Goal: Task Accomplishment & Management: Manage account settings

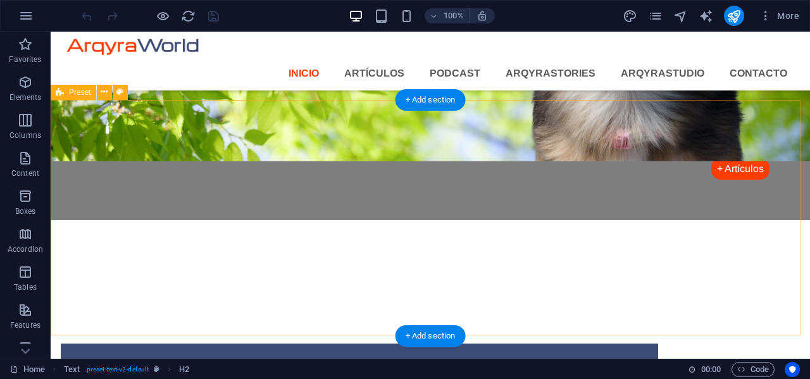
scroll to position [1558, 0]
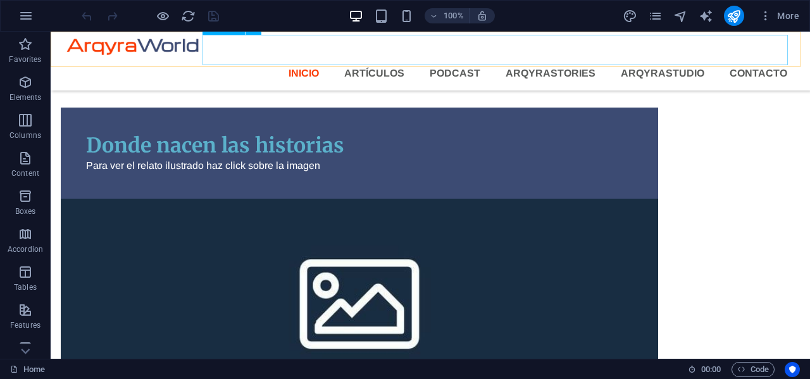
click at [743, 58] on nav "Inicio Artículos Podcast ArqyraStories arqyrastudio Contacto" at bounding box center [430, 73] width 734 height 30
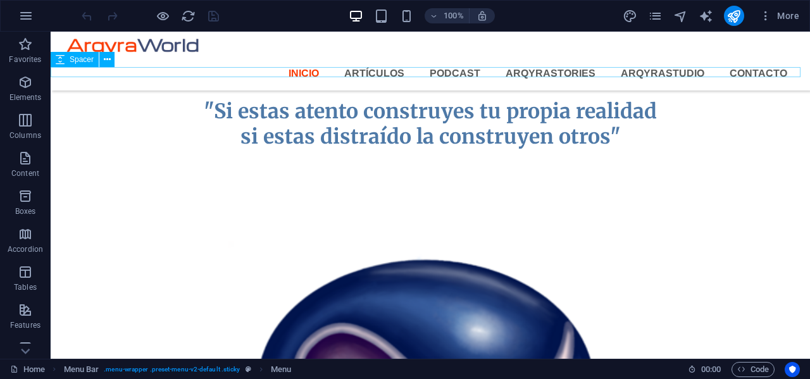
scroll to position [277, 0]
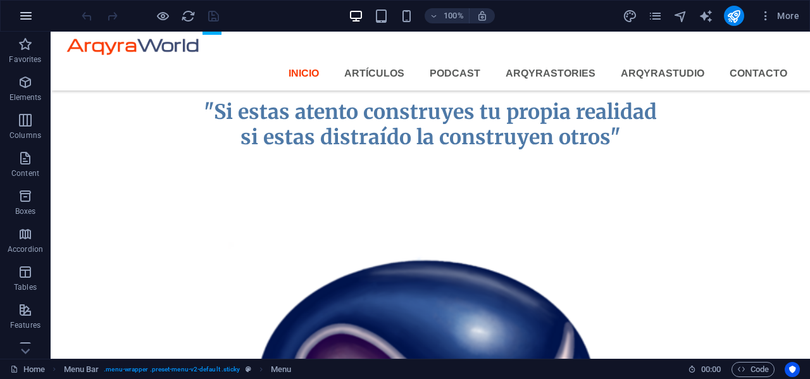
click at [27, 15] on icon "button" at bounding box center [25, 15] width 15 height 15
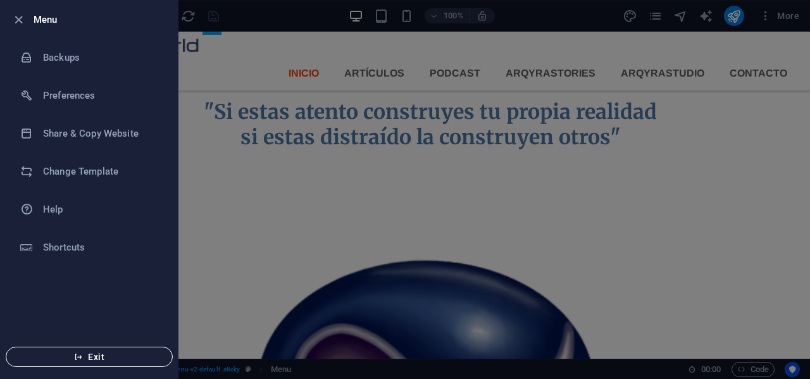
click at [89, 358] on span "Exit" at bounding box center [89, 357] width 146 height 10
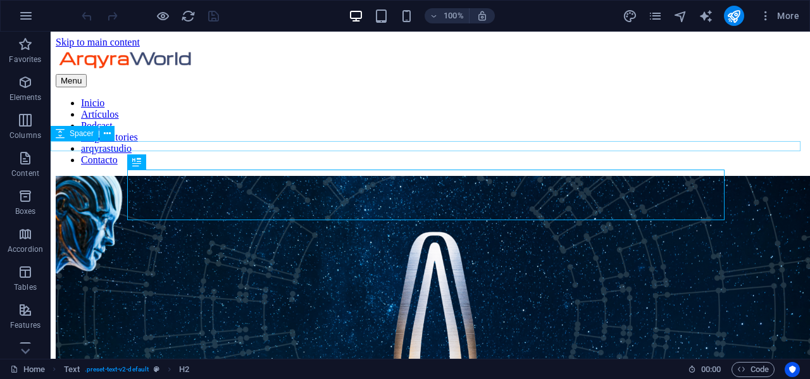
scroll to position [203, 0]
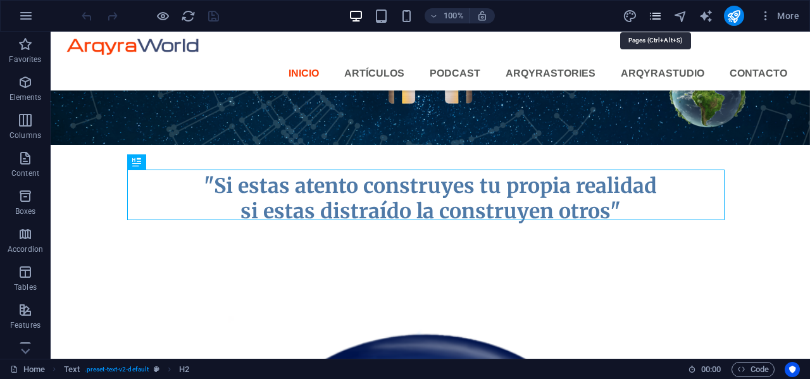
click at [654, 15] on icon "pages" at bounding box center [655, 16] width 15 height 15
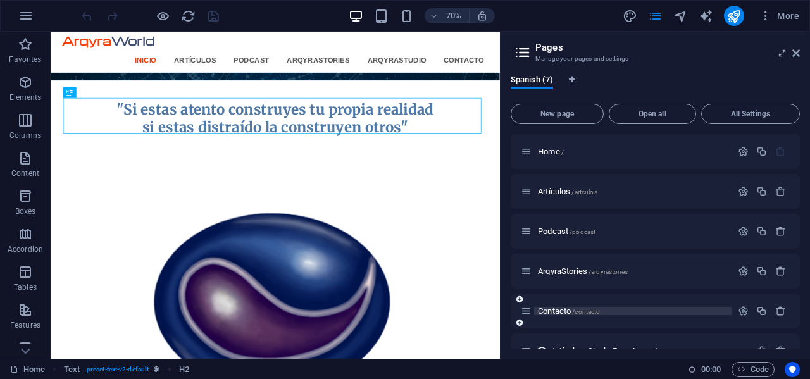
click at [558, 311] on span "Contacto /contacto" at bounding box center [569, 310] width 62 height 9
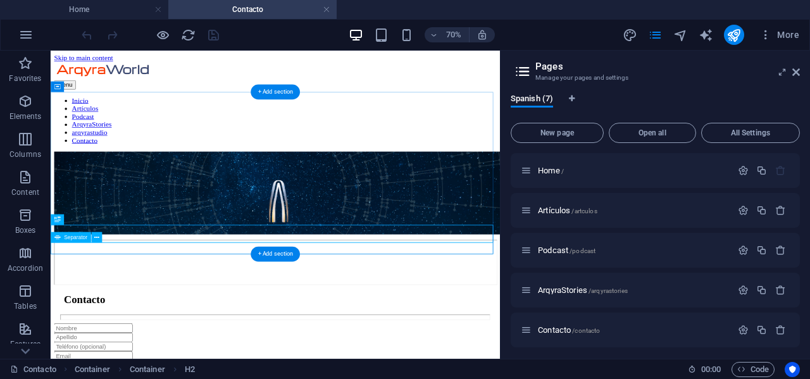
scroll to position [0, 0]
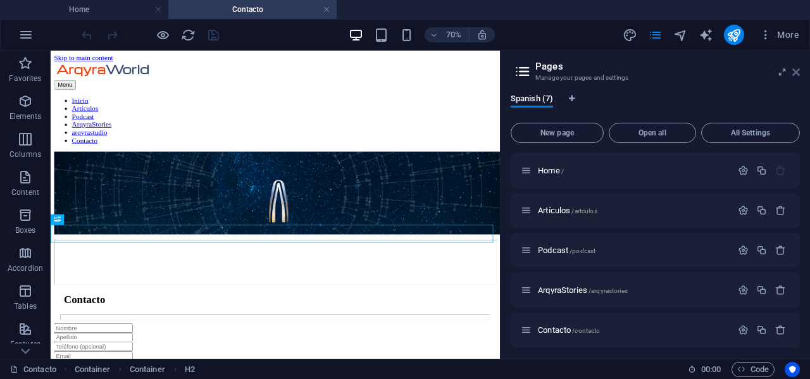
click at [798, 70] on icon at bounding box center [797, 72] width 8 height 10
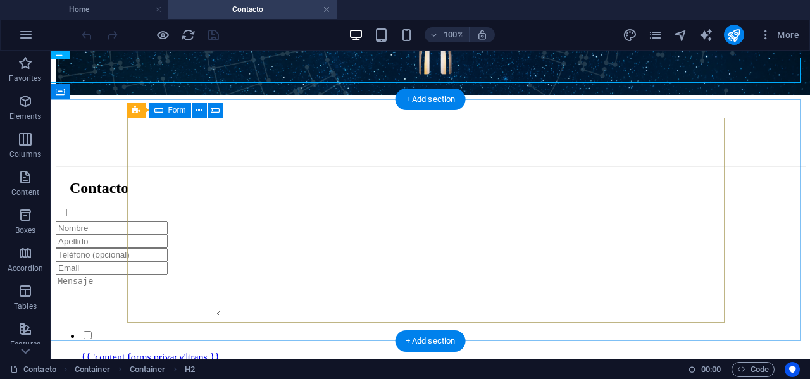
scroll to position [241, 0]
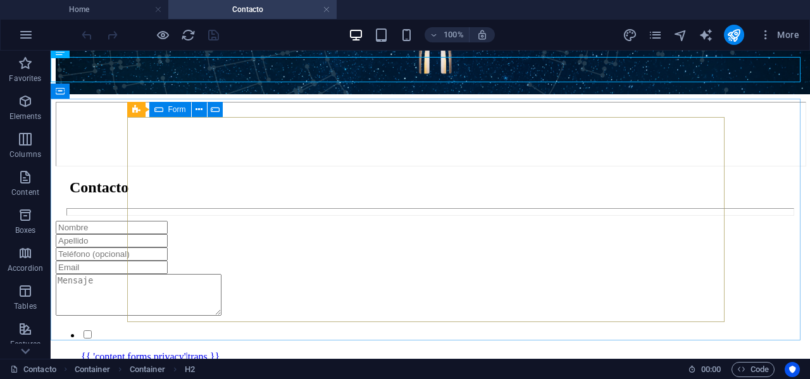
click at [158, 111] on icon at bounding box center [158, 109] width 9 height 15
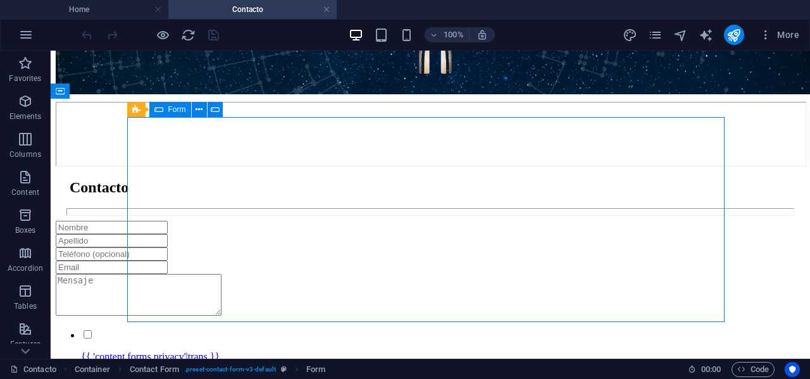
click at [158, 111] on icon at bounding box center [158, 109] width 9 height 15
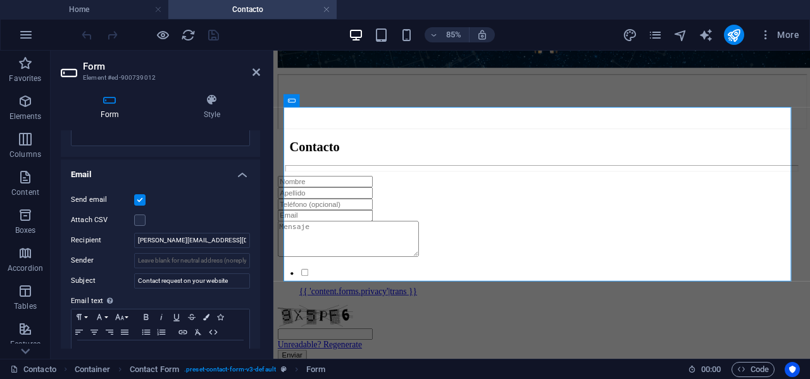
scroll to position [303, 0]
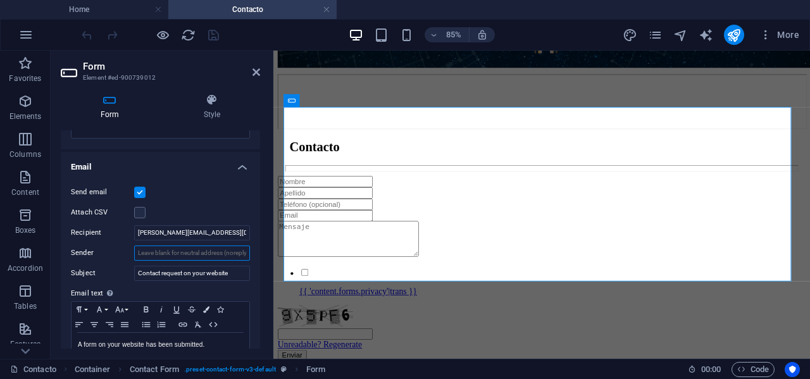
click at [189, 251] on input "Sender" at bounding box center [192, 253] width 116 height 15
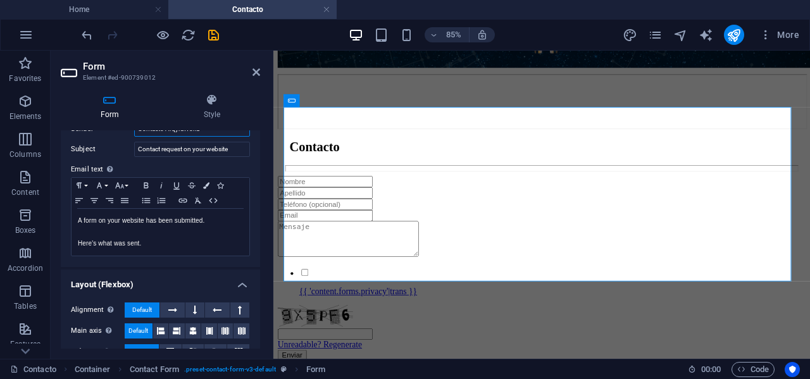
scroll to position [427, 0]
type input "Contacto ArqyraWorld"
click at [215, 222] on p "A form on your website has been submitted." at bounding box center [160, 220] width 165 height 11
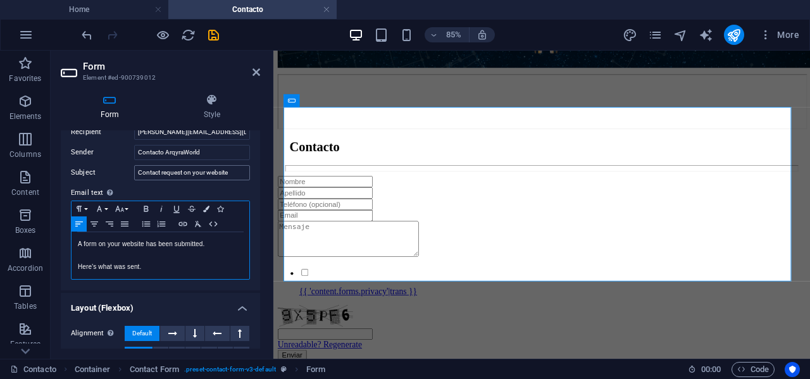
scroll to position [403, 0]
click at [235, 173] on input "Contact request on your website" at bounding box center [192, 173] width 116 height 15
type input "C"
type input "T"
type input "Nuevo mensaje del sitio web"
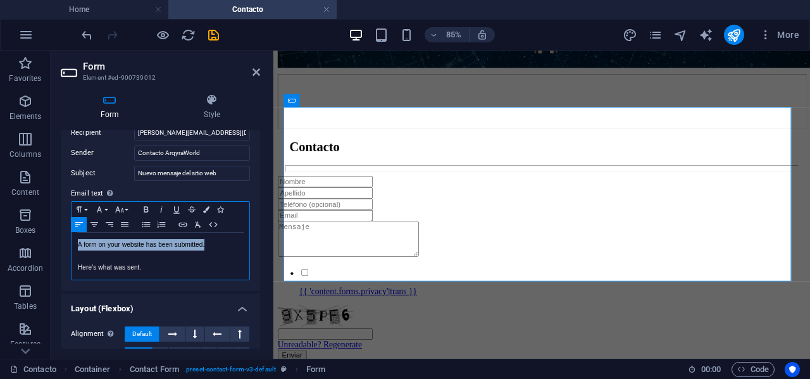
drag, startPoint x: 213, startPoint y: 243, endPoint x: 51, endPoint y: 243, distance: 161.5
click at [51, 243] on div "Form Style General Title Define a name for the form. General form Messages Succ…" at bounding box center [161, 221] width 220 height 275
click at [146, 267] on p "Here's what was sent." at bounding box center [160, 267] width 165 height 11
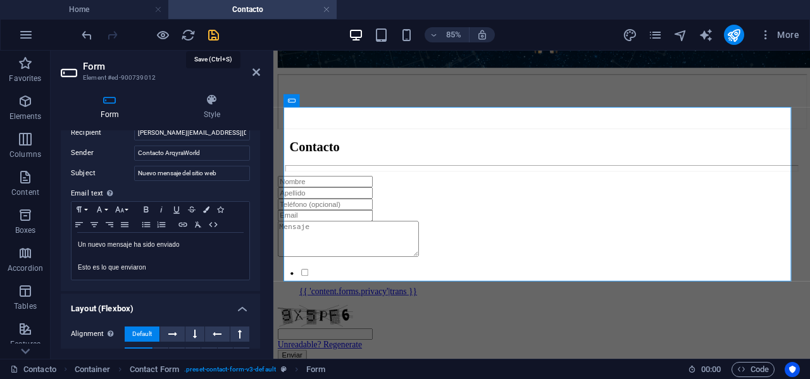
click at [215, 34] on icon "save" at bounding box center [213, 35] width 15 height 15
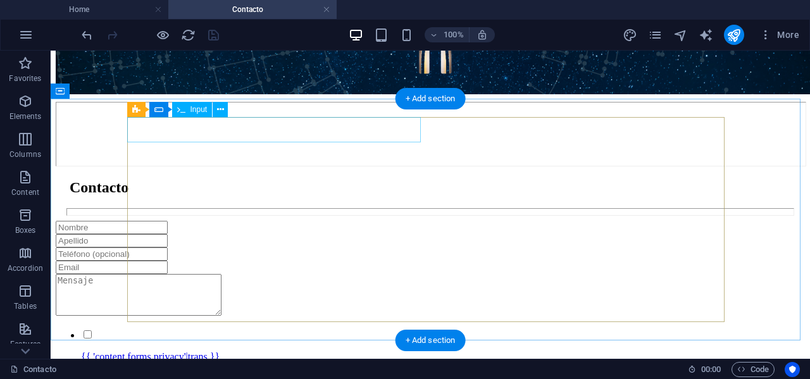
click at [250, 221] on div at bounding box center [431, 227] width 750 height 13
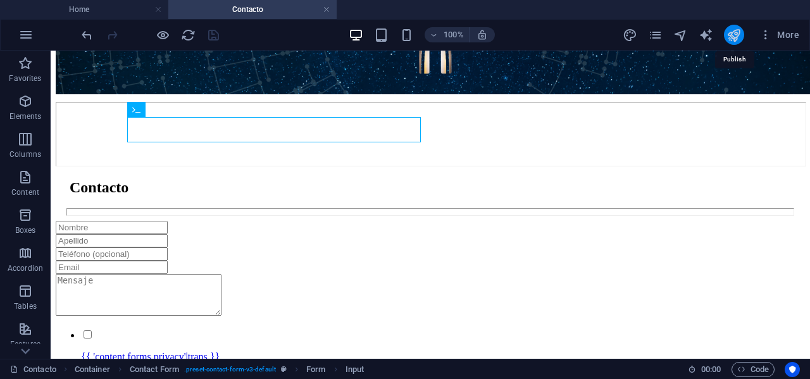
click at [735, 34] on icon "publish" at bounding box center [734, 35] width 15 height 15
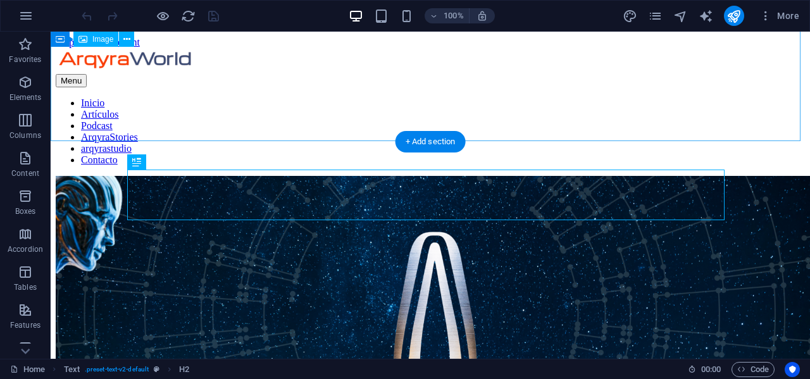
scroll to position [203, 0]
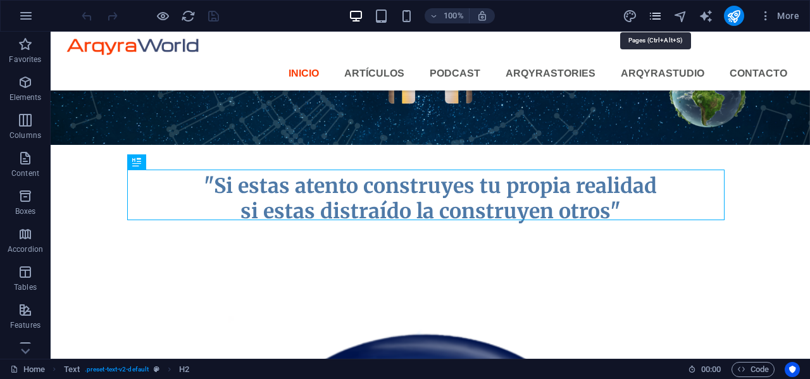
click at [653, 16] on icon "pages" at bounding box center [655, 16] width 15 height 15
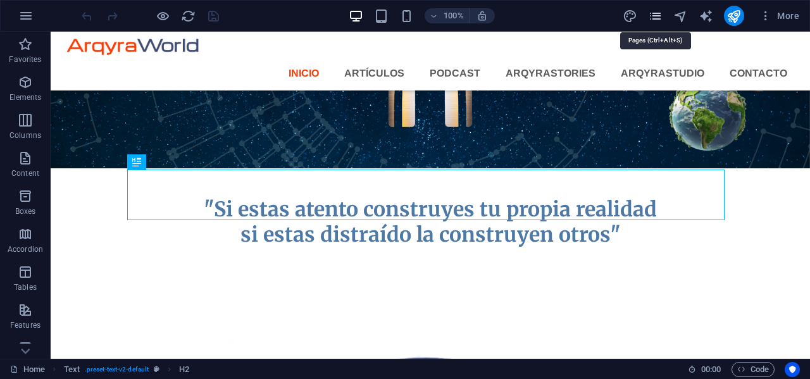
scroll to position [227, 0]
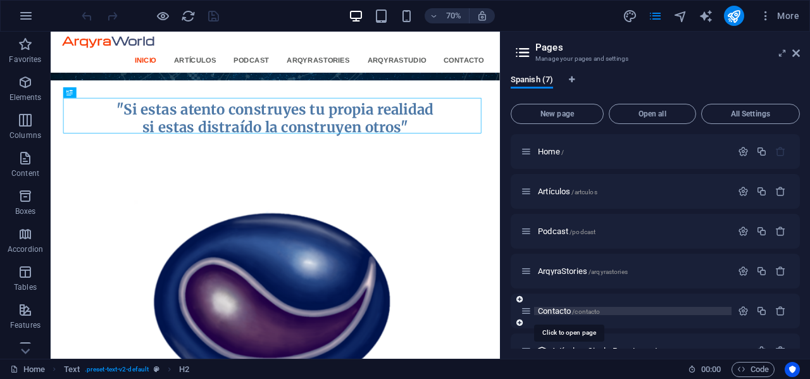
click at [558, 310] on span "Contacto /contacto" at bounding box center [569, 310] width 62 height 9
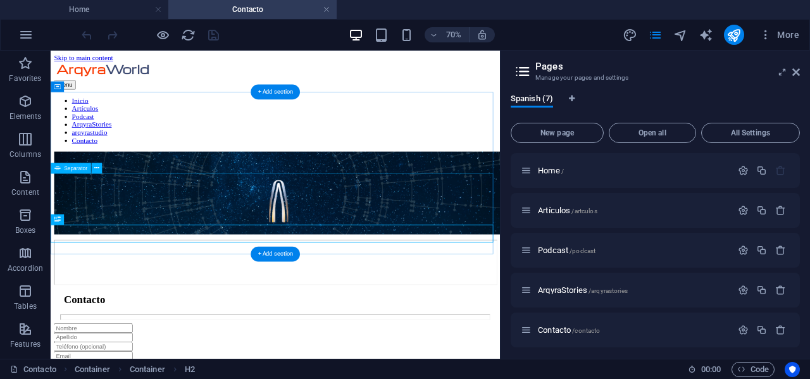
scroll to position [0, 0]
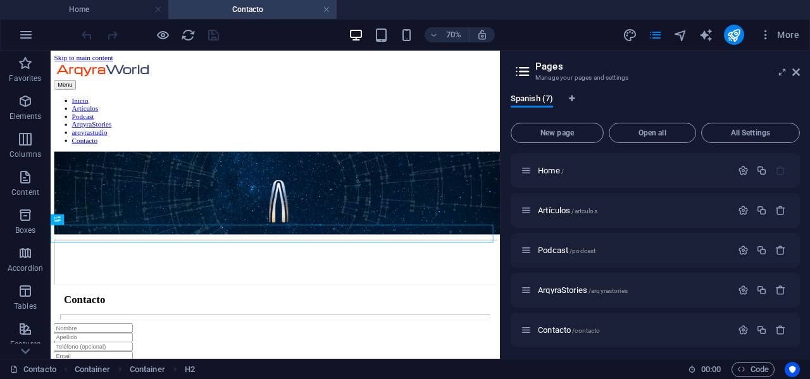
click at [791, 75] on header "Pages Manage your pages and settings" at bounding box center [657, 67] width 287 height 33
click at [795, 75] on icon at bounding box center [797, 72] width 8 height 10
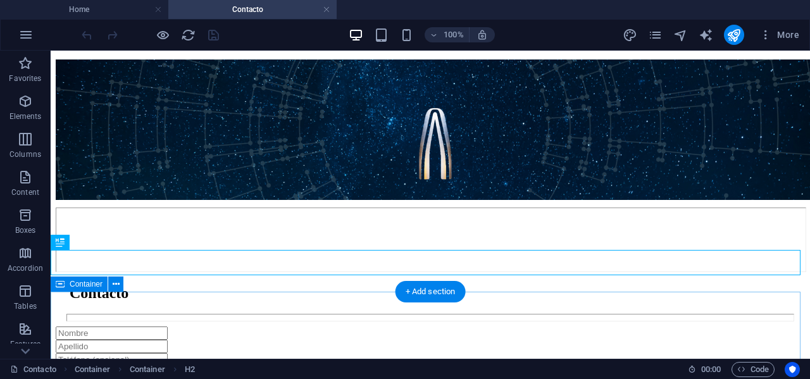
scroll to position [154, 0]
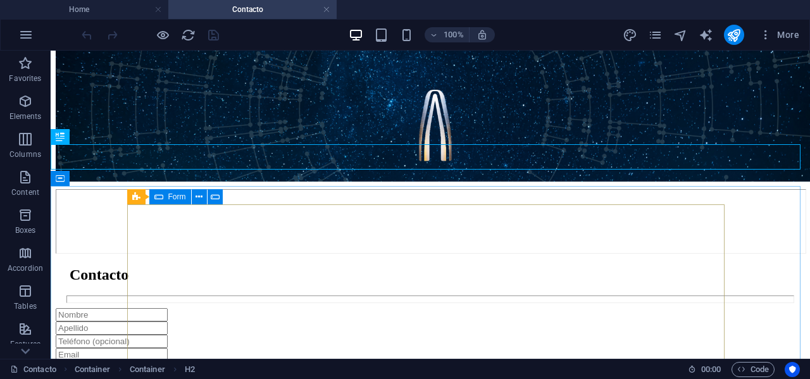
click at [161, 203] on icon at bounding box center [158, 196] width 9 height 15
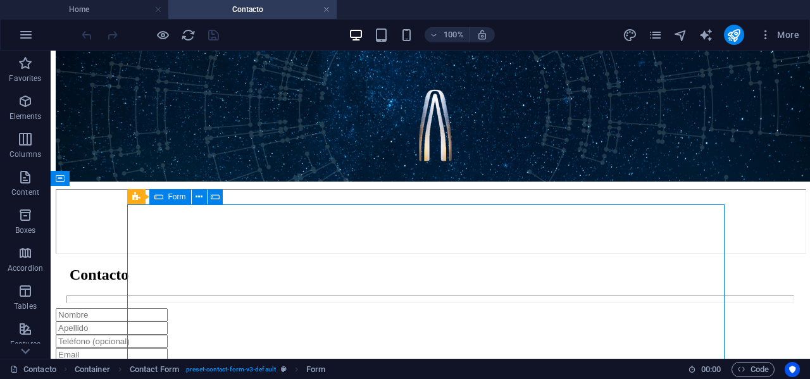
click at [161, 203] on icon at bounding box center [158, 196] width 9 height 15
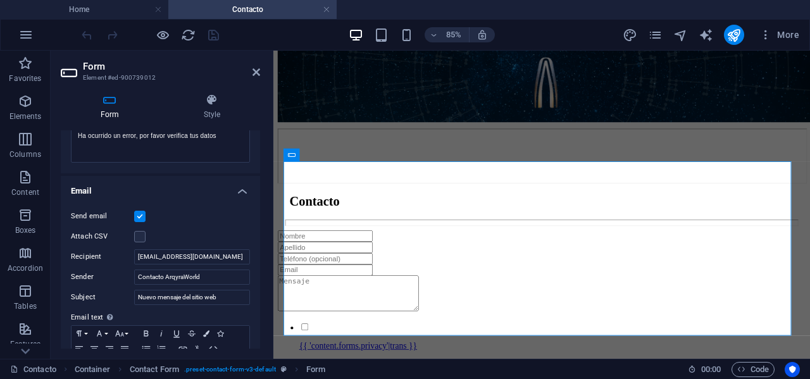
scroll to position [282, 0]
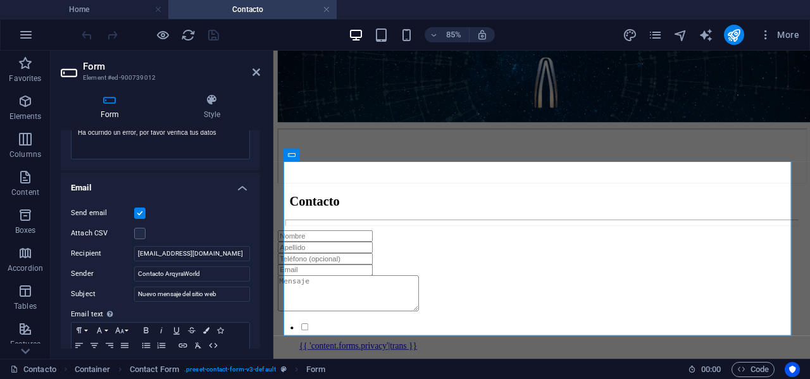
drag, startPoint x: 161, startPoint y: 203, endPoint x: 80, endPoint y: -15, distance: 231.6
click at [80, 0] on html "arqyra.com Home Contacto Favorites Elements Columns Content Boxes Accordion Tab…" at bounding box center [405, 189] width 810 height 379
click at [24, 41] on icon "button" at bounding box center [25, 34] width 15 height 15
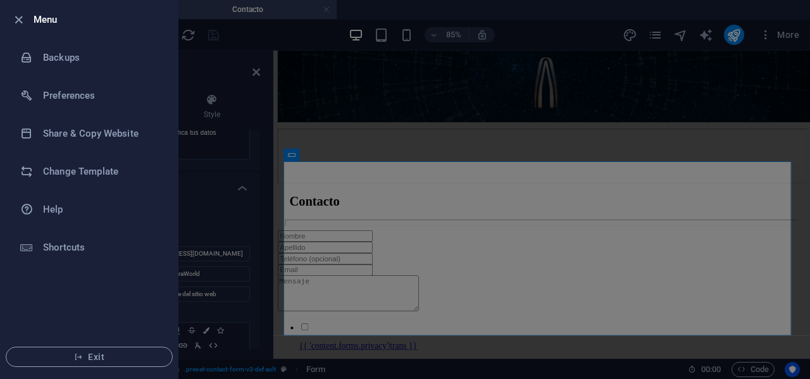
click at [238, 55] on div at bounding box center [405, 189] width 810 height 379
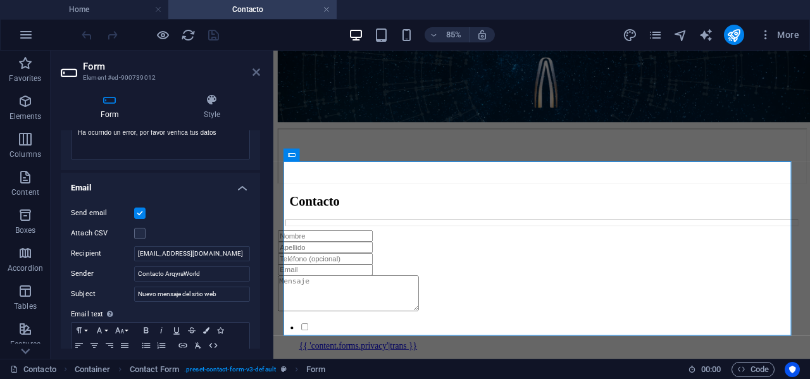
click at [255, 70] on icon at bounding box center [257, 72] width 8 height 10
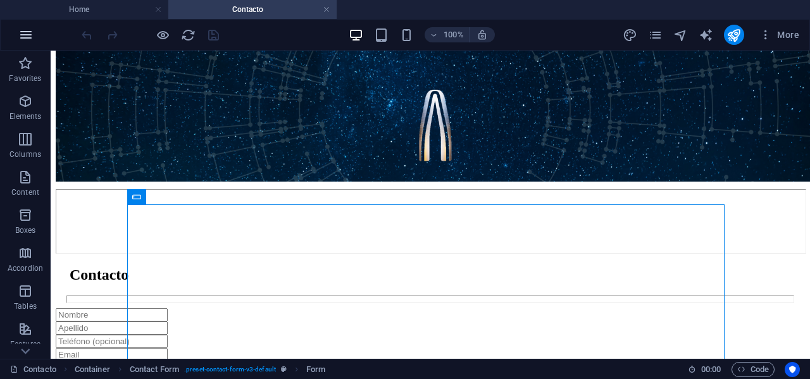
click at [27, 32] on icon "button" at bounding box center [25, 34] width 15 height 15
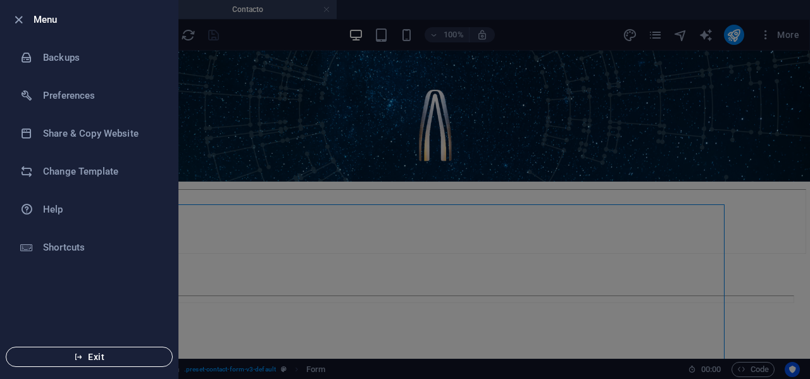
click at [87, 360] on span "Exit" at bounding box center [89, 357] width 146 height 10
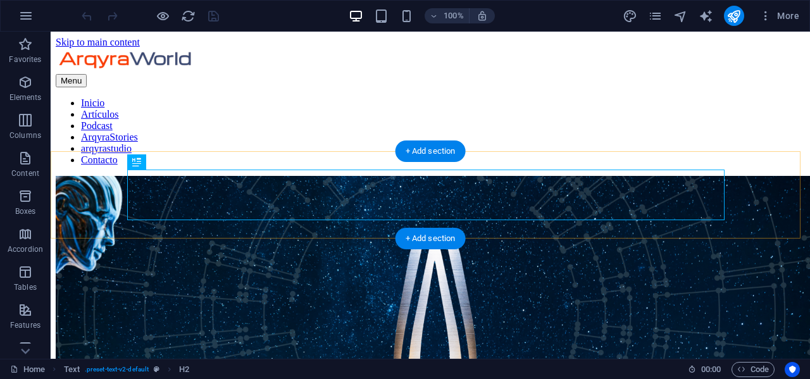
scroll to position [203, 0]
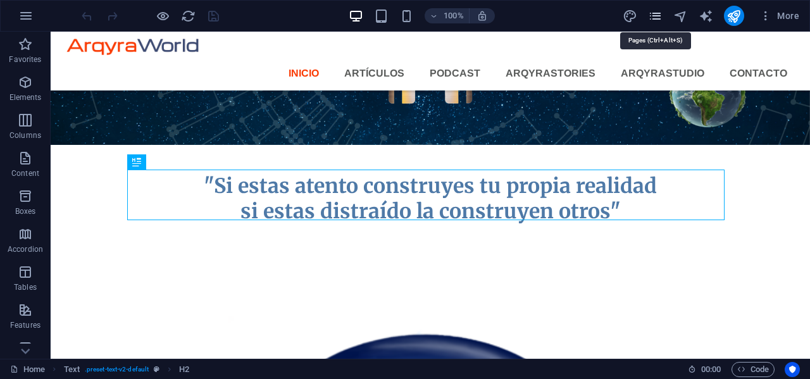
click at [654, 17] on icon "pages" at bounding box center [655, 16] width 15 height 15
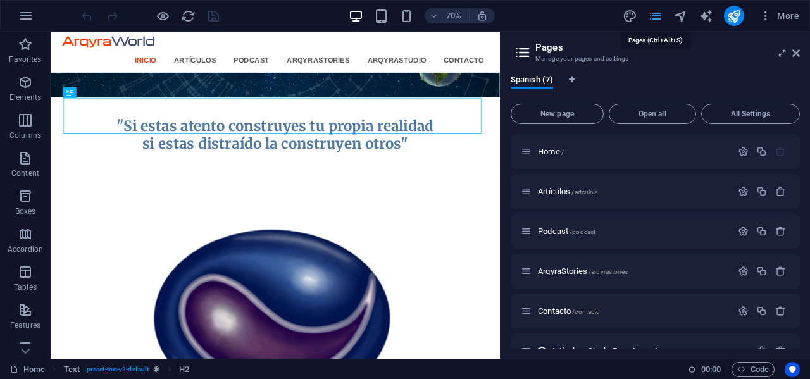
scroll to position [227, 0]
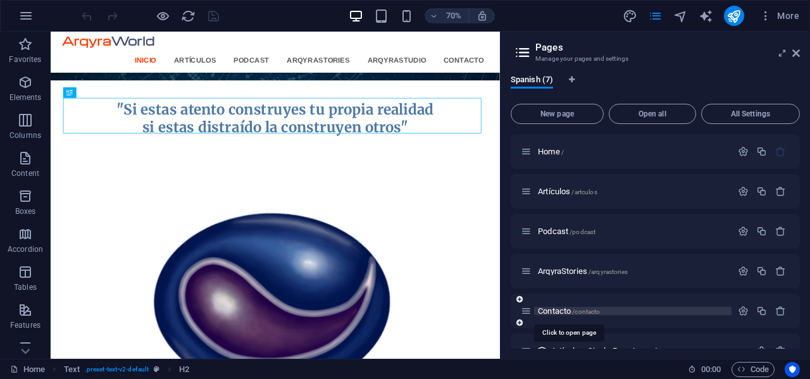
click at [573, 313] on span "Contacto /contacto" at bounding box center [569, 310] width 62 height 9
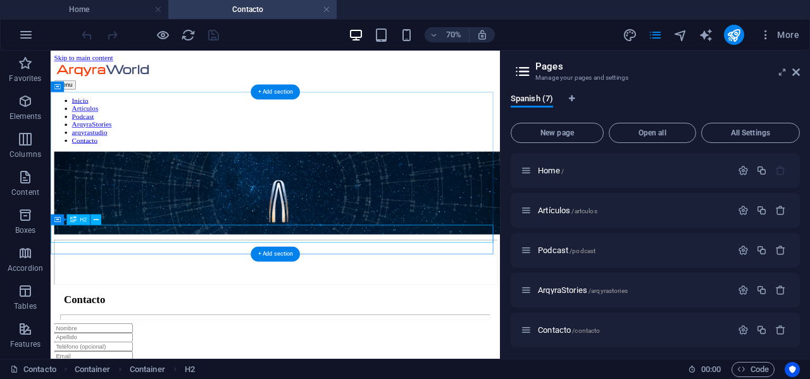
scroll to position [0, 0]
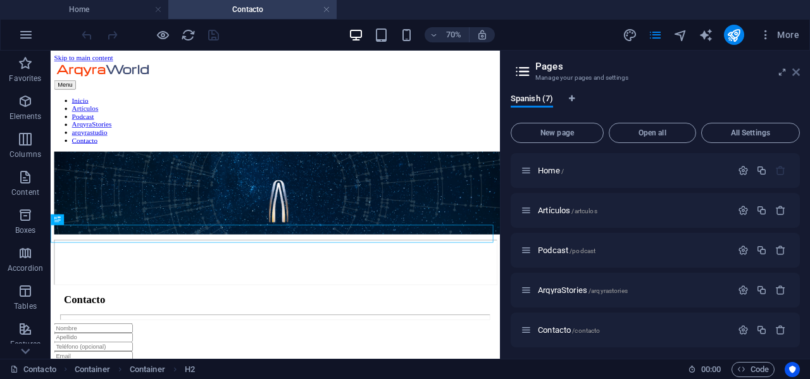
click at [797, 73] on icon at bounding box center [797, 72] width 8 height 10
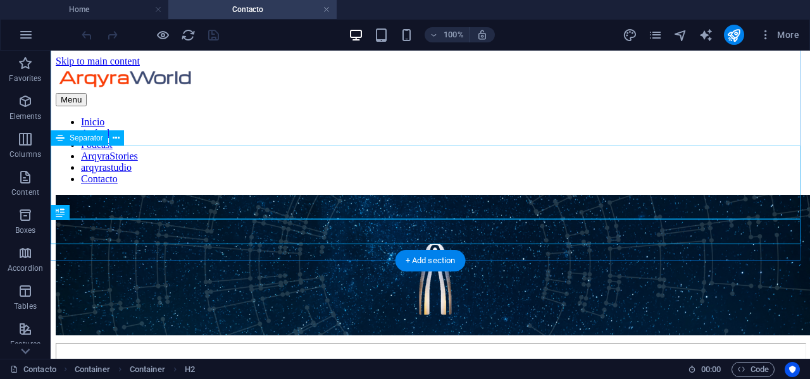
scroll to position [123, 0]
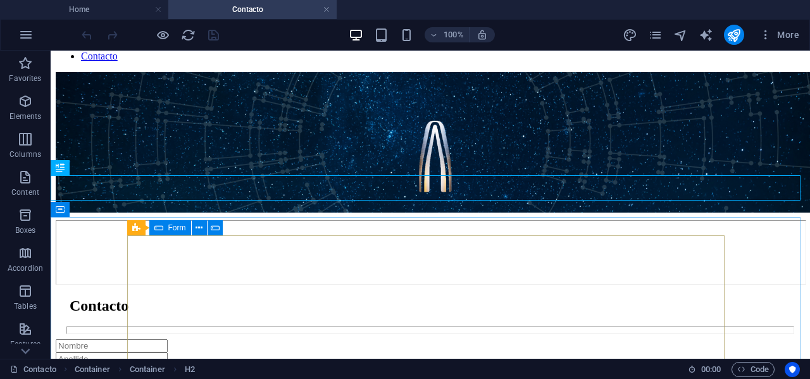
click at [160, 231] on icon at bounding box center [158, 227] width 9 height 15
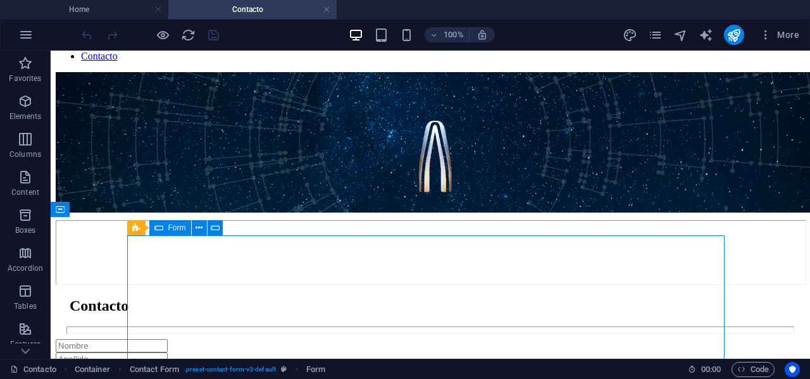
click at [160, 231] on icon at bounding box center [158, 227] width 9 height 15
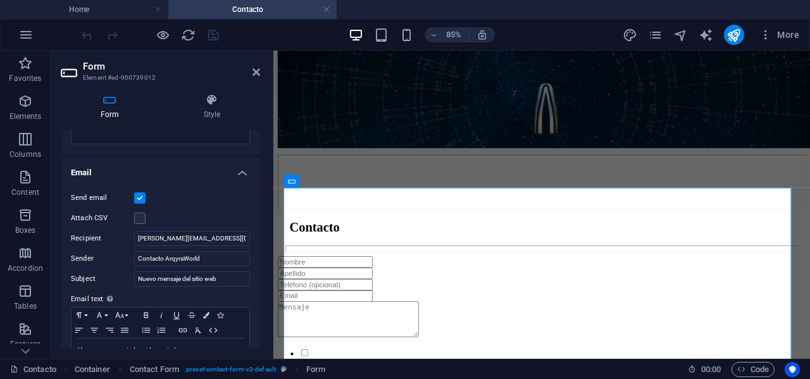
scroll to position [298, 0]
click at [222, 258] on input "Contacto ArqyraWorld" at bounding box center [192, 257] width 116 height 15
type input "C"
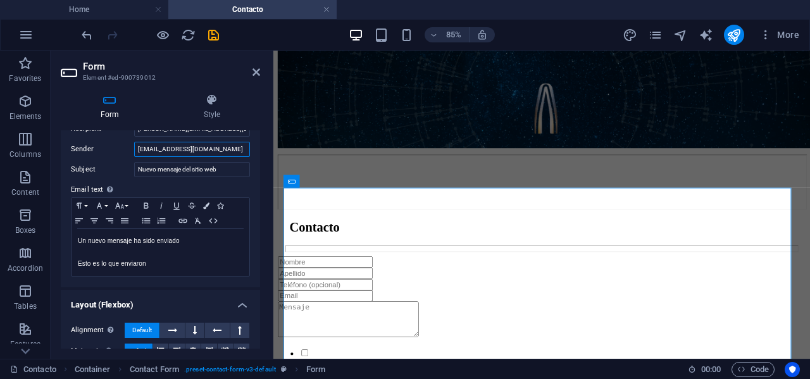
scroll to position [407, 0]
type input "[EMAIL_ADDRESS][DOMAIN_NAME]"
click at [228, 170] on input "Nuevo mensaje del sitio web" at bounding box center [192, 168] width 116 height 15
type input "Nuevo mensaje del sitio web arqyra.com"
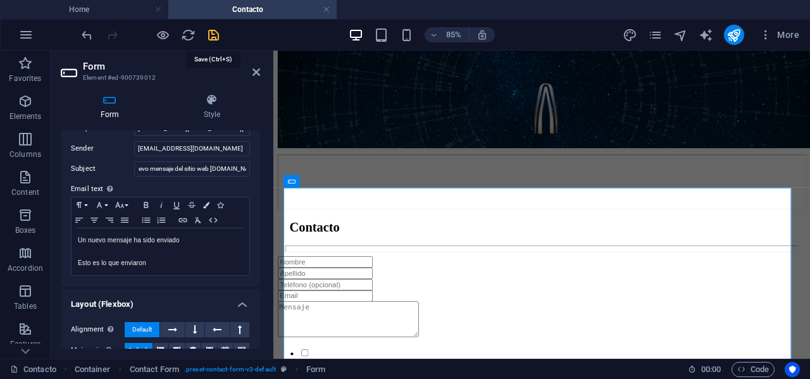
scroll to position [0, 0]
click at [213, 38] on icon "save" at bounding box center [213, 35] width 15 height 15
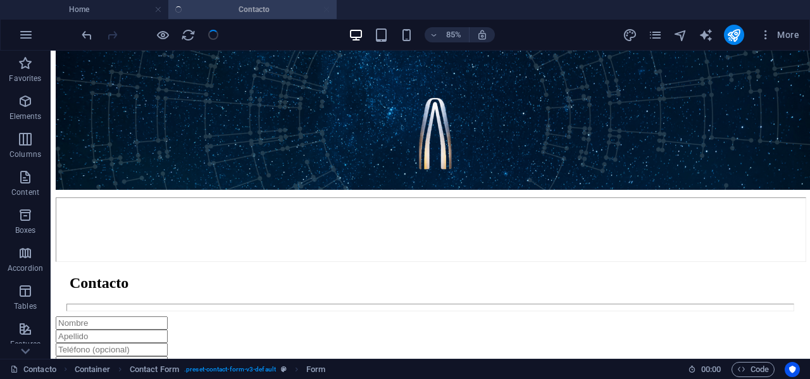
scroll to position [123, 0]
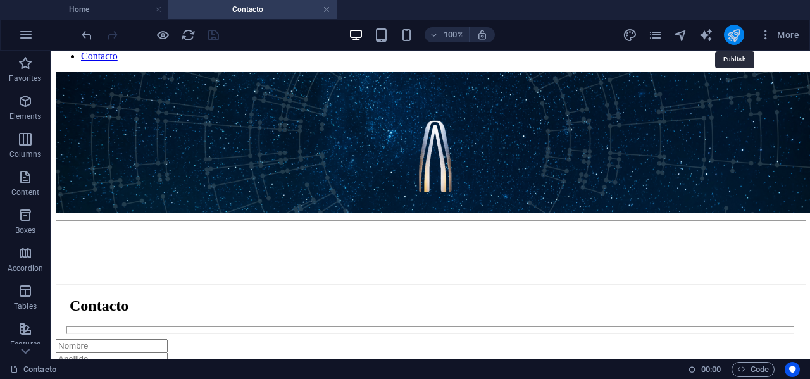
click at [738, 39] on icon "publish" at bounding box center [734, 35] width 15 height 15
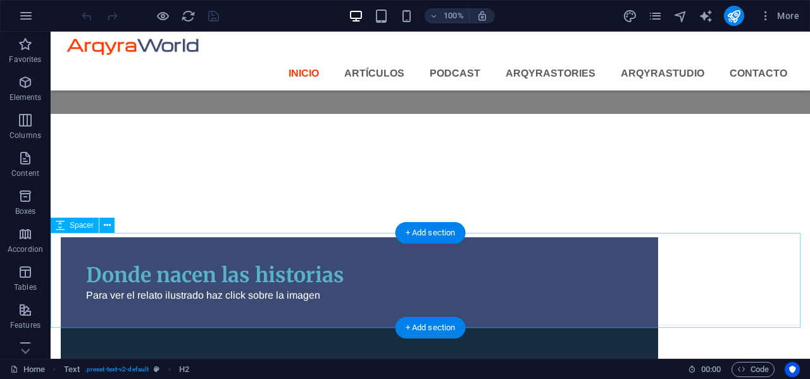
scroll to position [1558, 0]
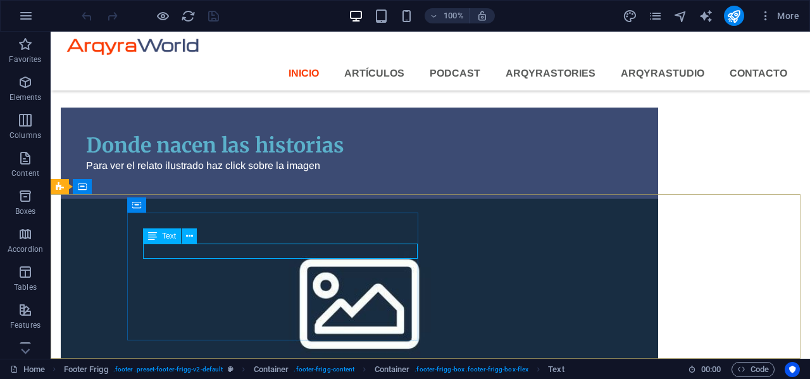
click at [165, 237] on span "Text" at bounding box center [169, 236] width 14 height 8
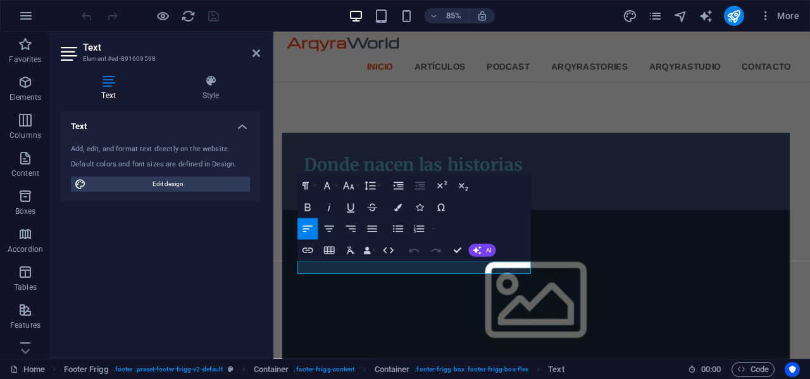
scroll to position [1522, 0]
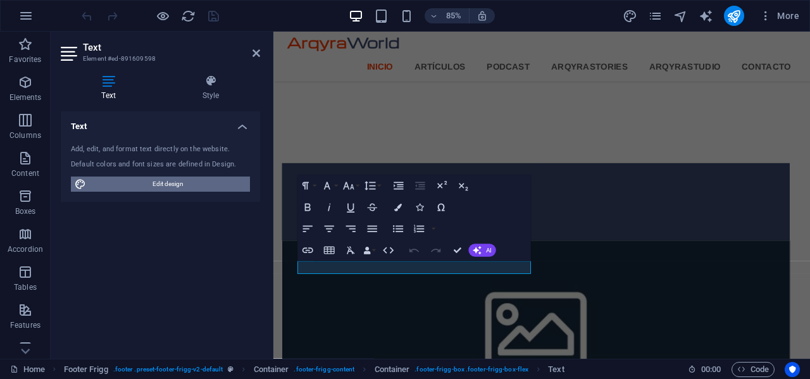
click at [194, 182] on span "Edit design" at bounding box center [168, 184] width 156 height 15
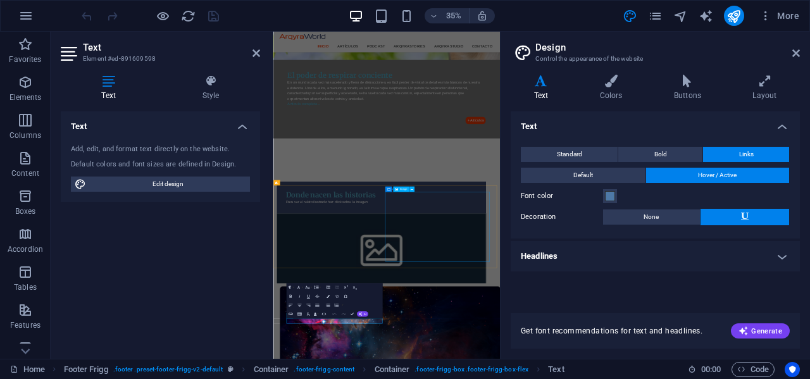
scroll to position [962, 0]
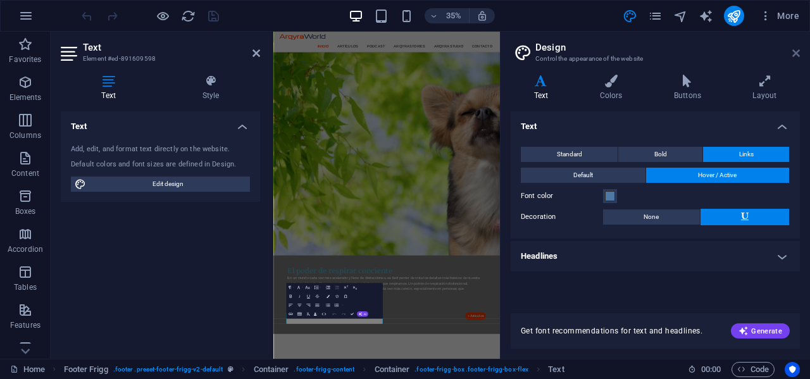
click at [794, 51] on icon at bounding box center [797, 53] width 8 height 10
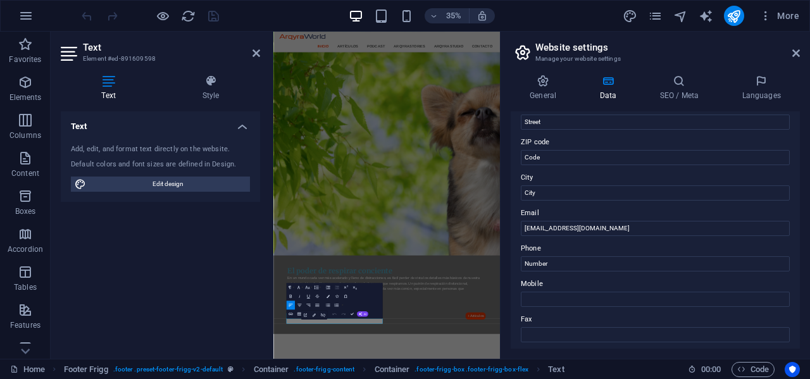
scroll to position [155, 0]
click at [621, 228] on input "[EMAIL_ADDRESS][DOMAIN_NAME]" at bounding box center [655, 227] width 269 height 15
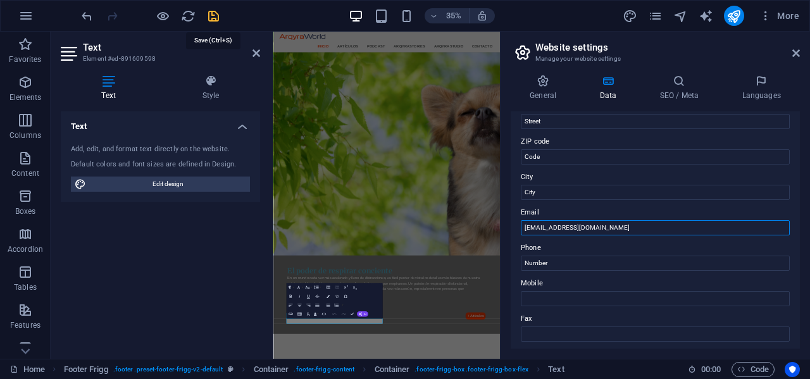
type input "[EMAIL_ADDRESS][DOMAIN_NAME]"
click at [214, 14] on icon "save" at bounding box center [213, 16] width 15 height 15
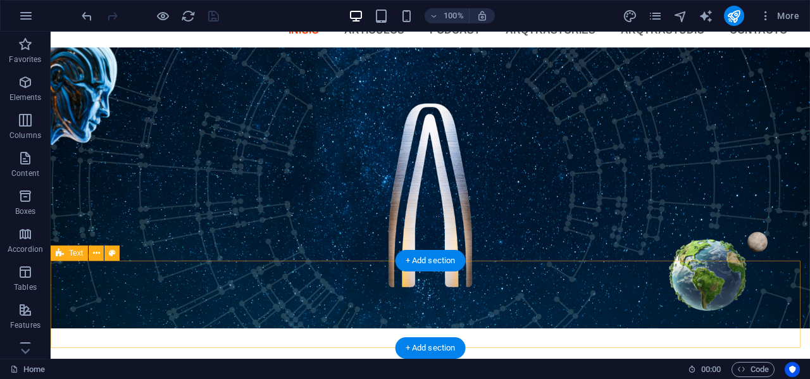
scroll to position [0, 0]
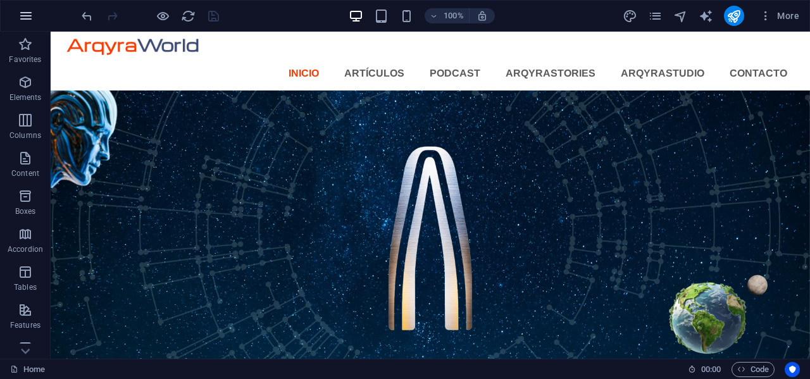
click at [20, 18] on icon "button" at bounding box center [25, 15] width 15 height 15
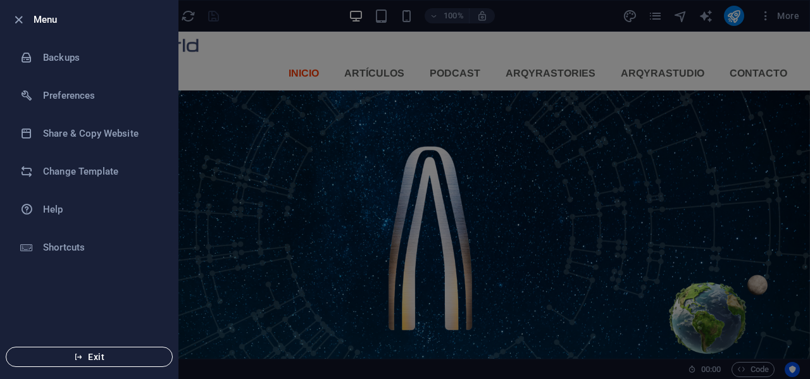
click at [91, 360] on span "Exit" at bounding box center [89, 357] width 146 height 10
